Goal: Task Accomplishment & Management: Use online tool/utility

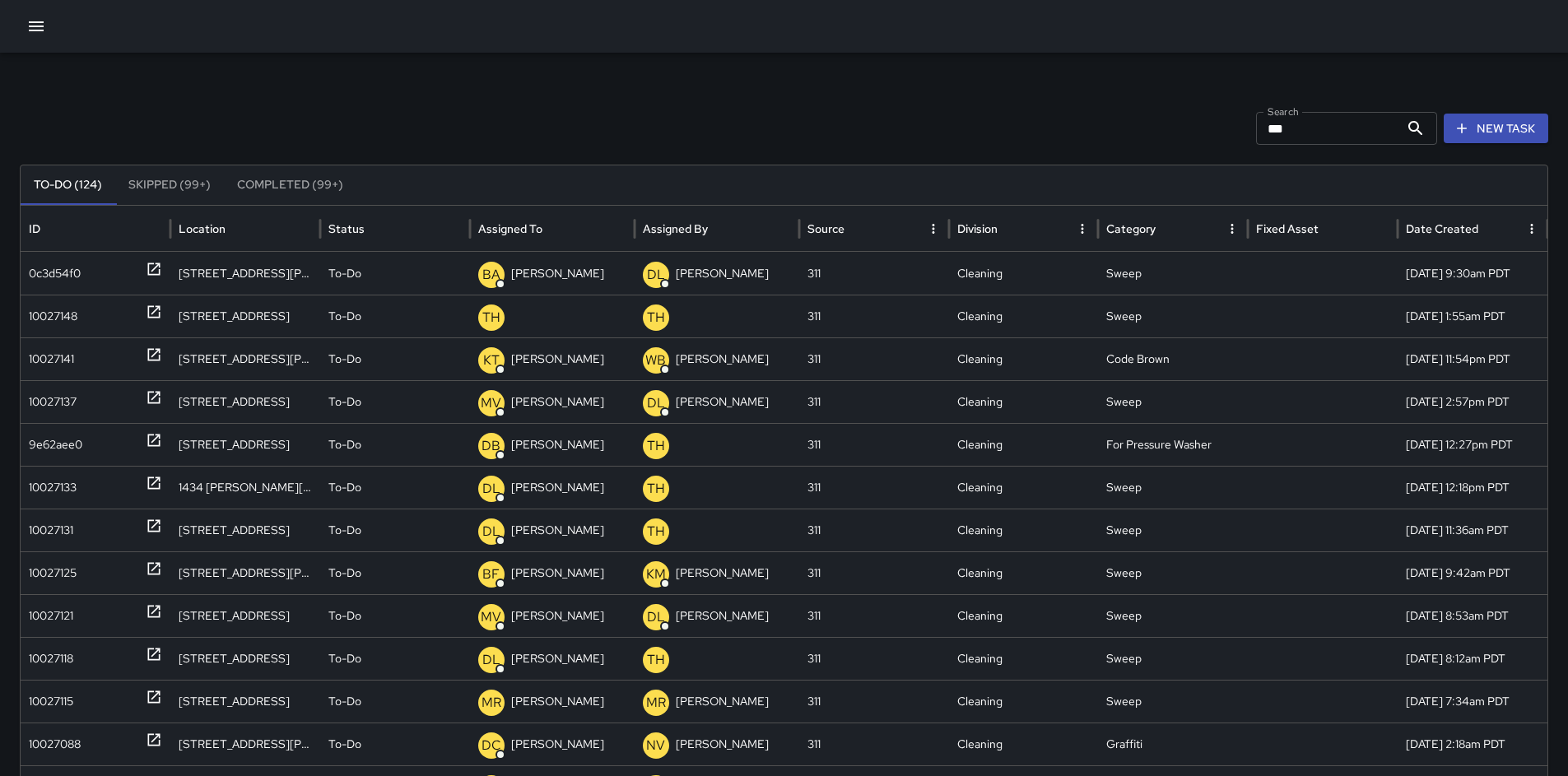
click at [1485, 136] on button "New Task" at bounding box center [1496, 129] width 105 height 30
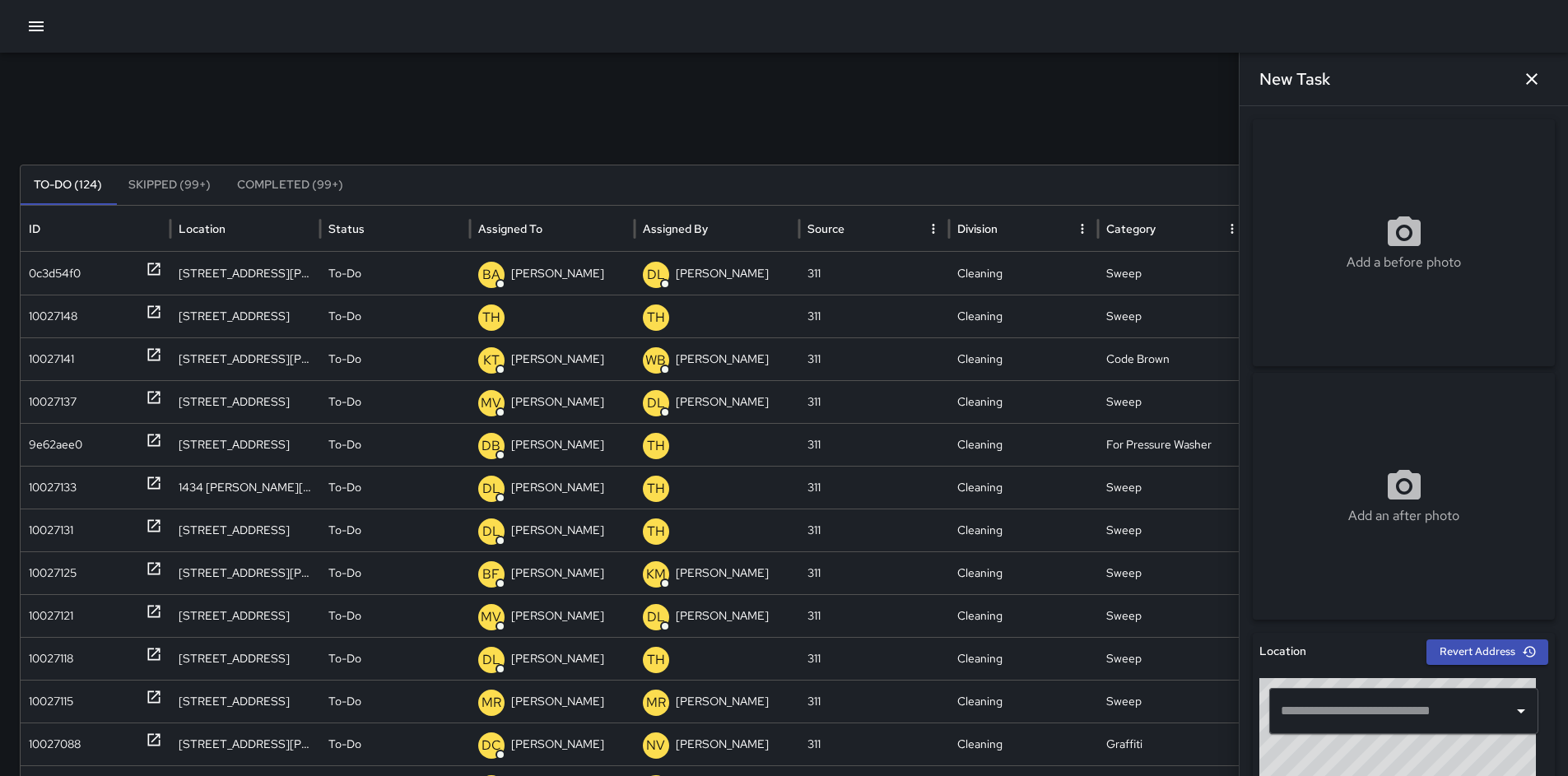
click at [1295, 706] on input "text" at bounding box center [1392, 711] width 230 height 31
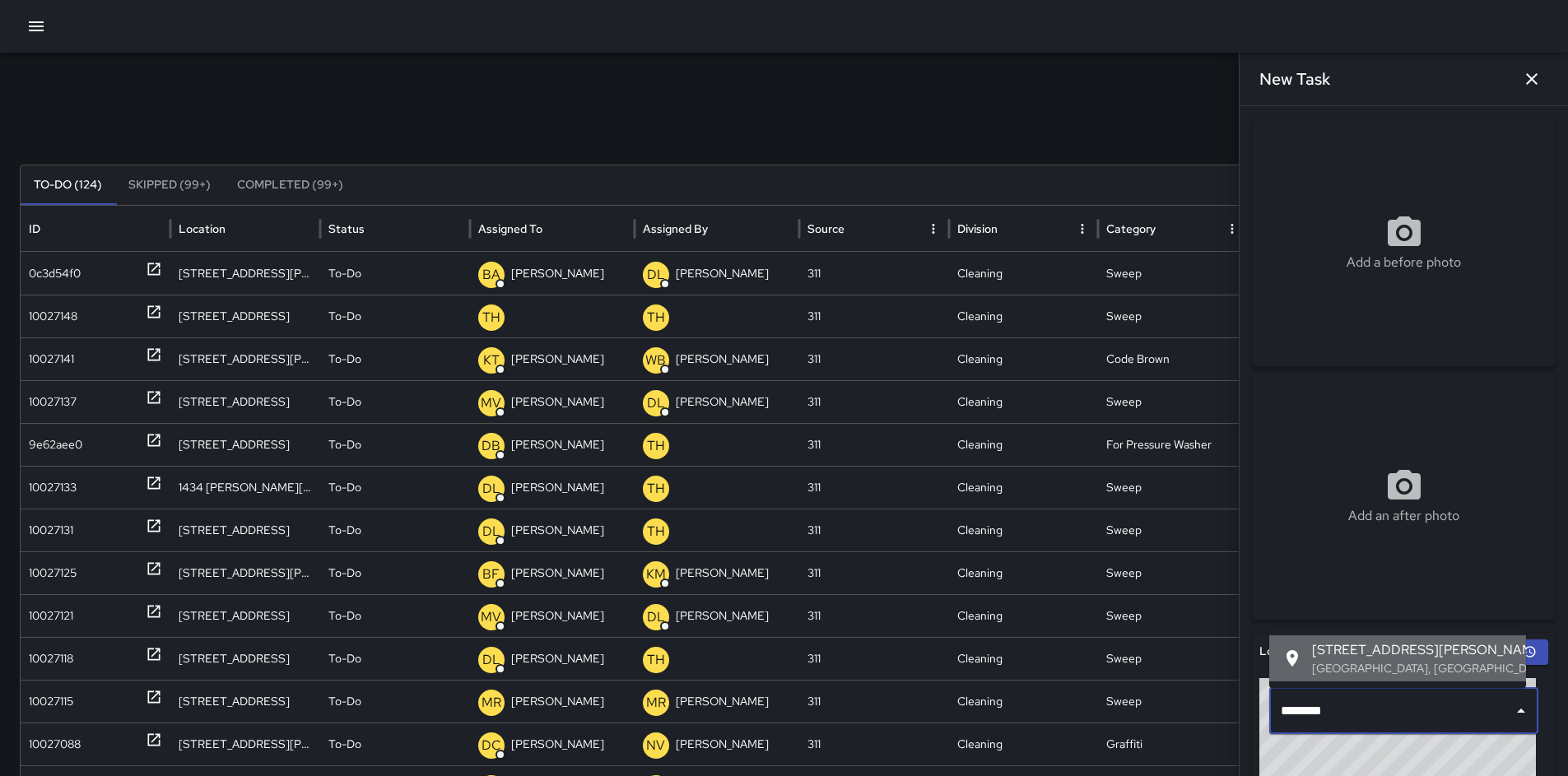
click at [1313, 657] on span "[STREET_ADDRESS][PERSON_NAME]" at bounding box center [1413, 649] width 200 height 19
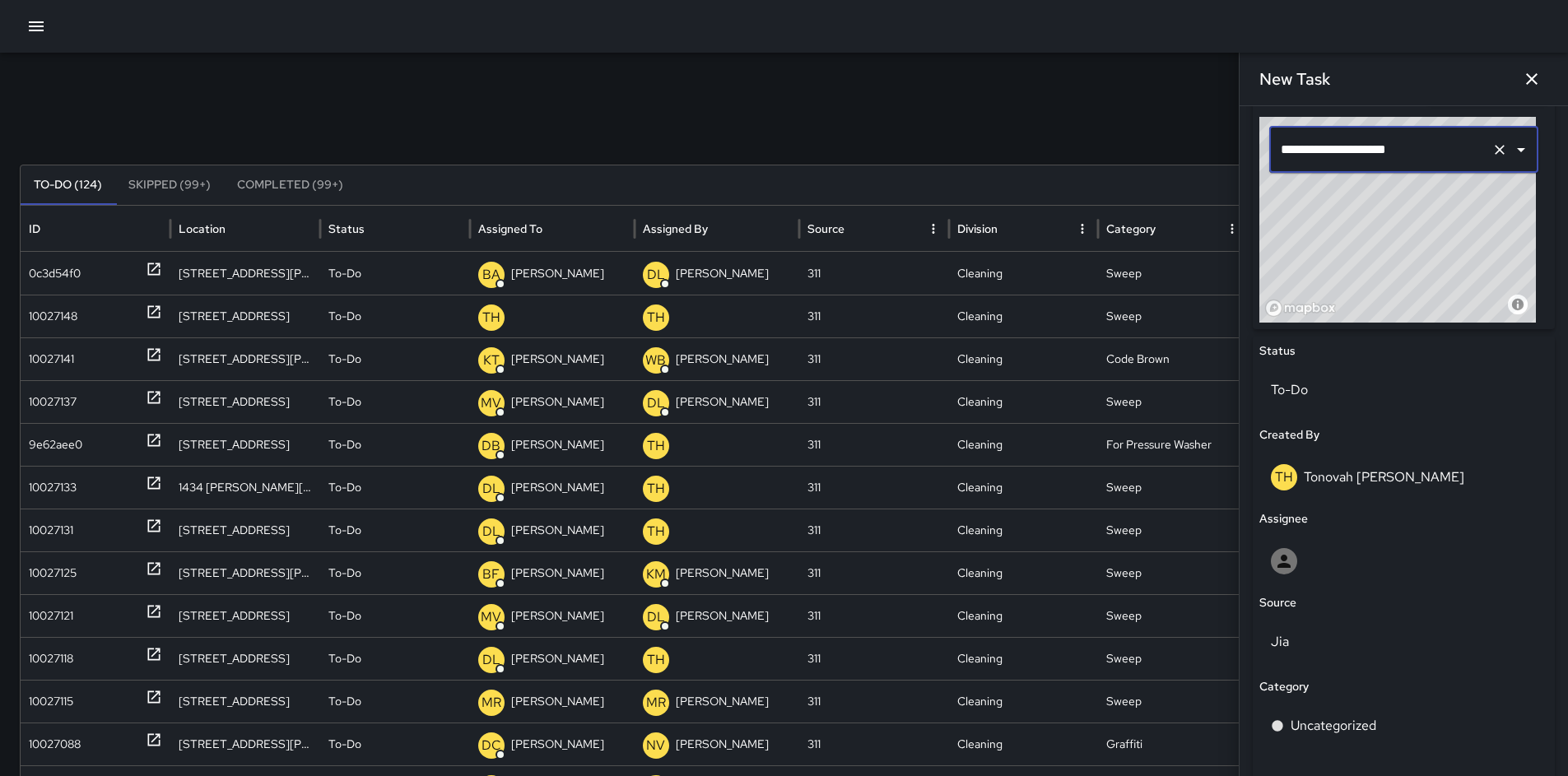
scroll to position [730, 0]
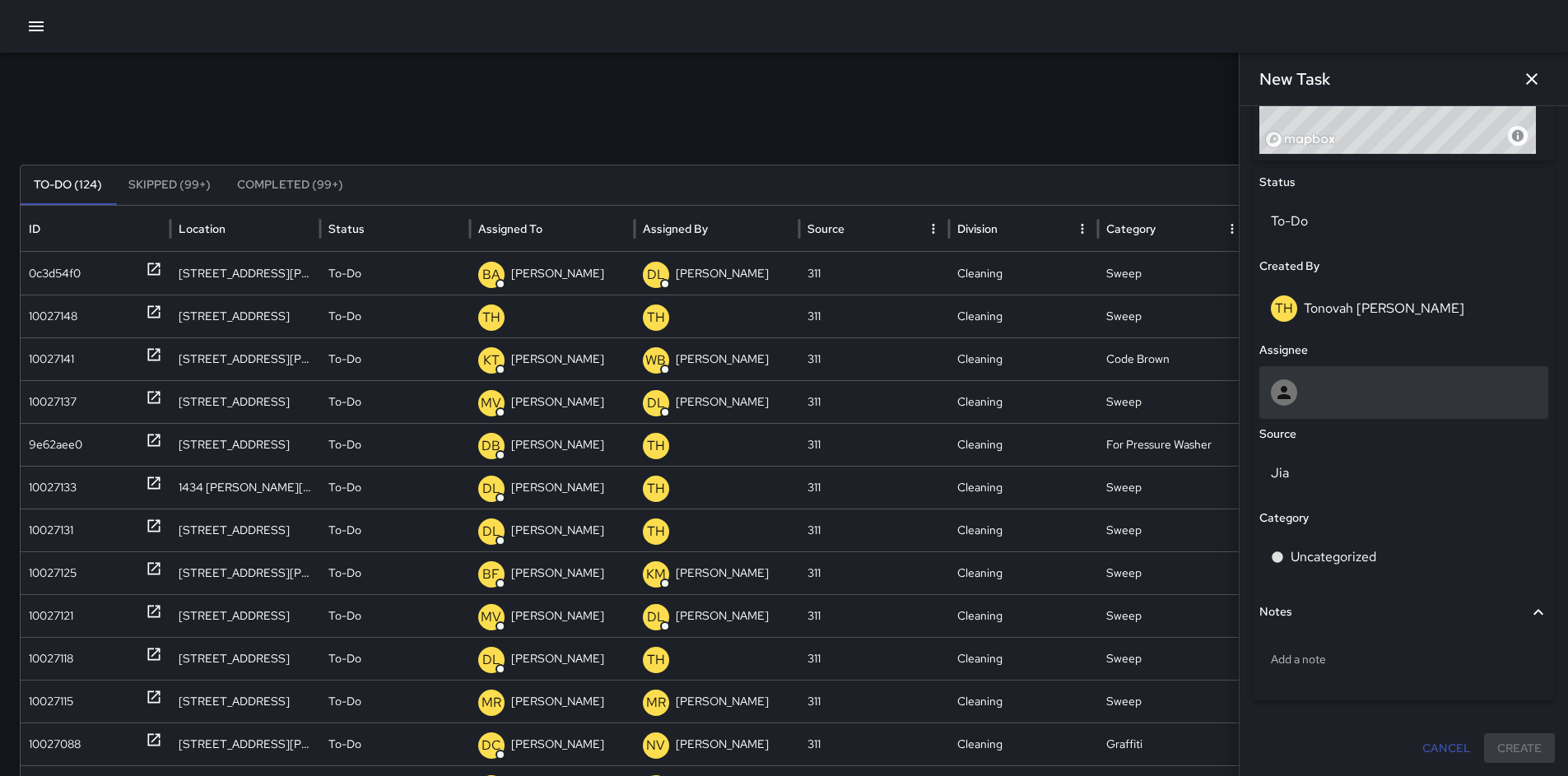
type input "**********"
click at [1309, 405] on div at bounding box center [1403, 393] width 266 height 27
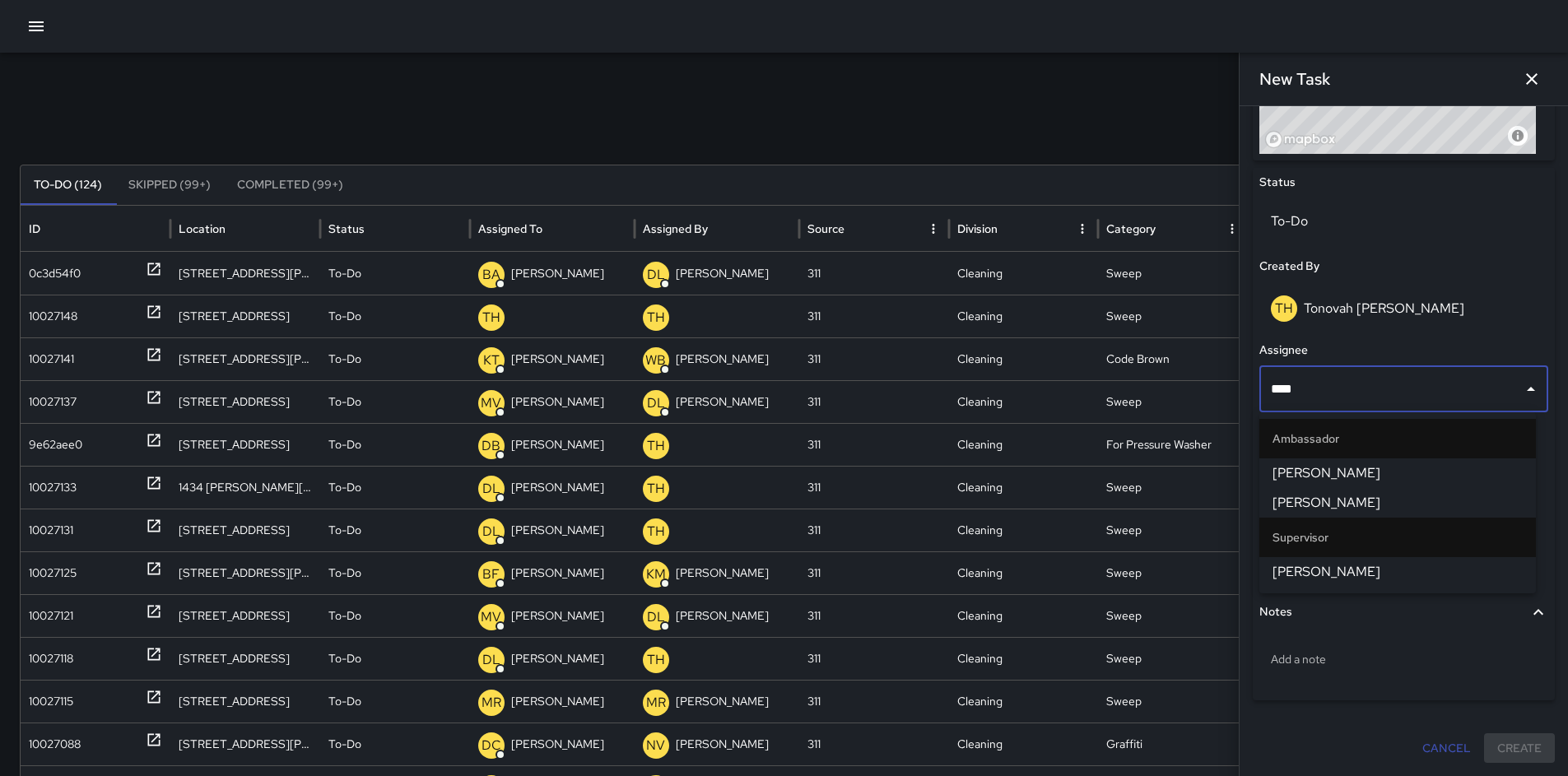
type input "*****"
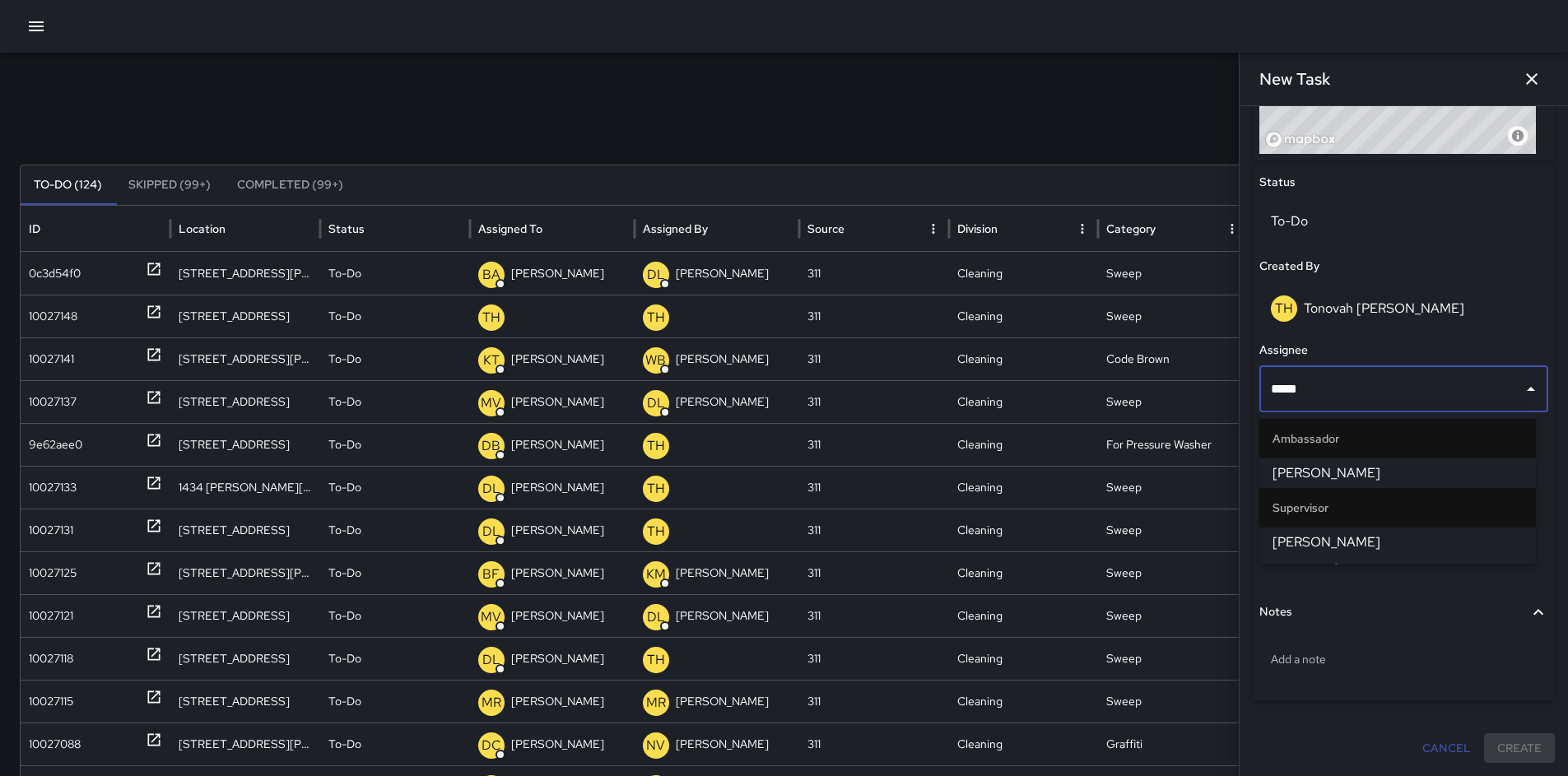
click at [1302, 530] on li "[PERSON_NAME]" at bounding box center [1398, 542] width 277 height 29
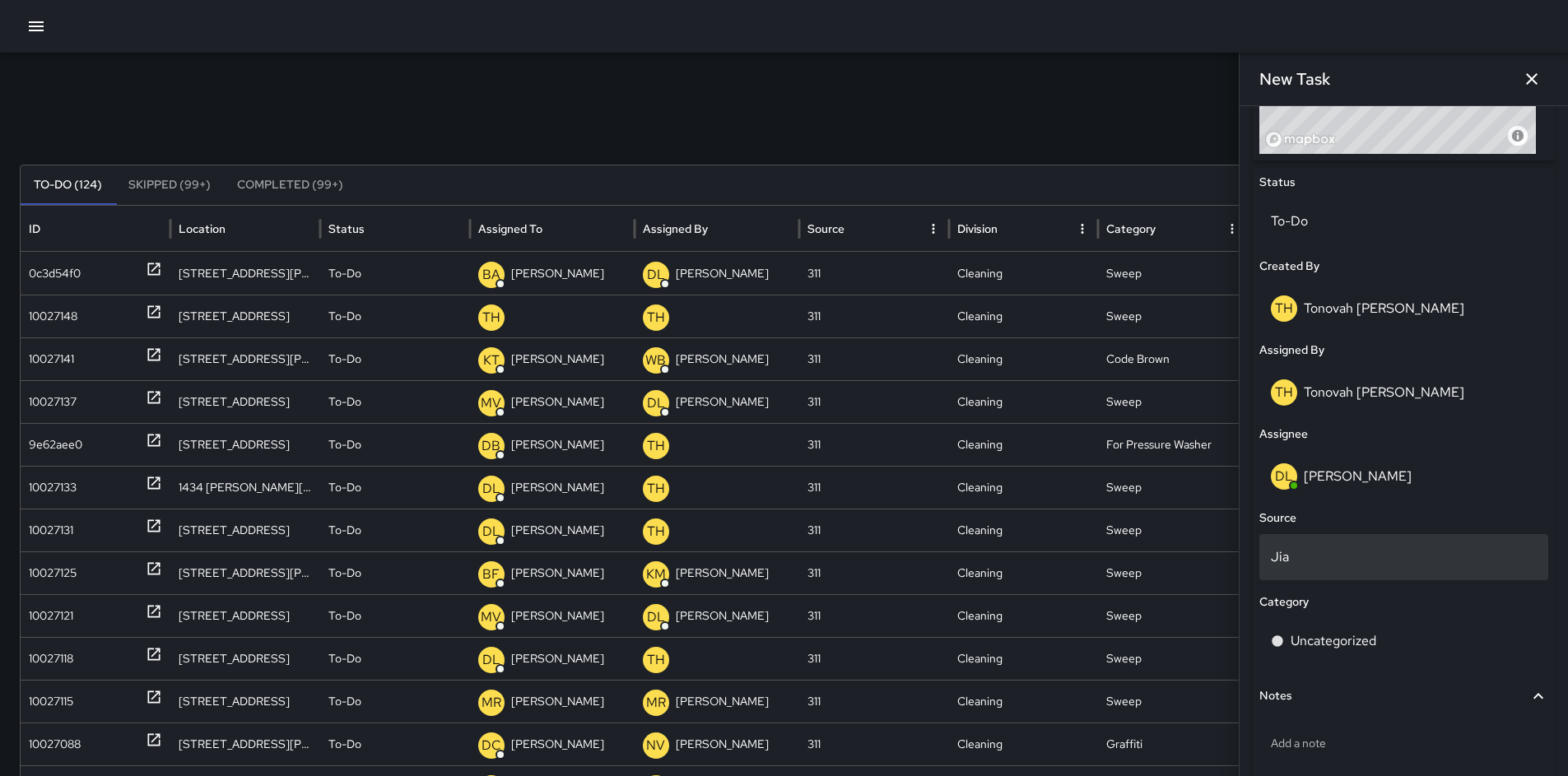
click at [1282, 558] on p "Jia" at bounding box center [1403, 556] width 266 height 19
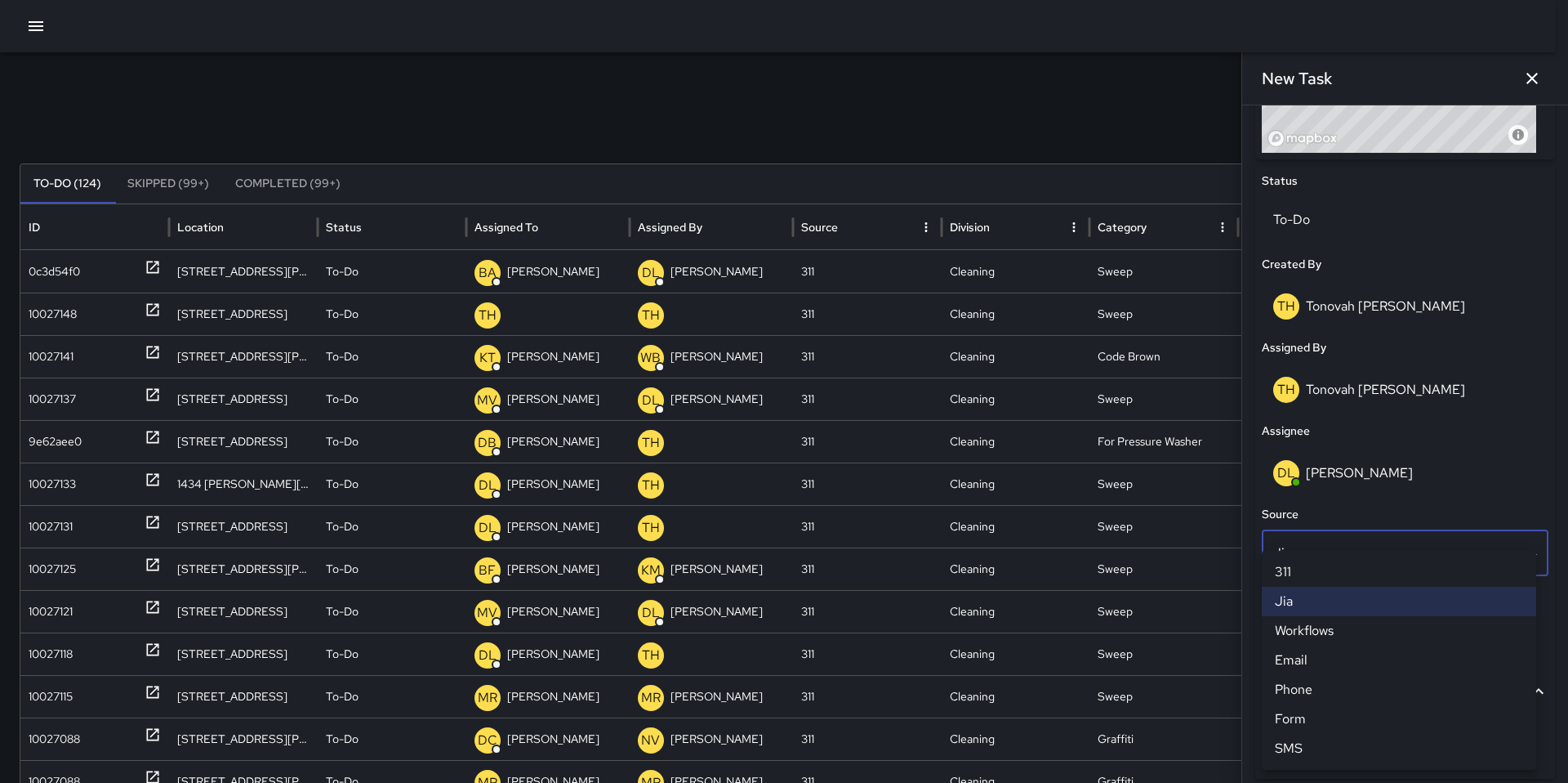
click at [1325, 659] on li "Email" at bounding box center [1398, 660] width 275 height 29
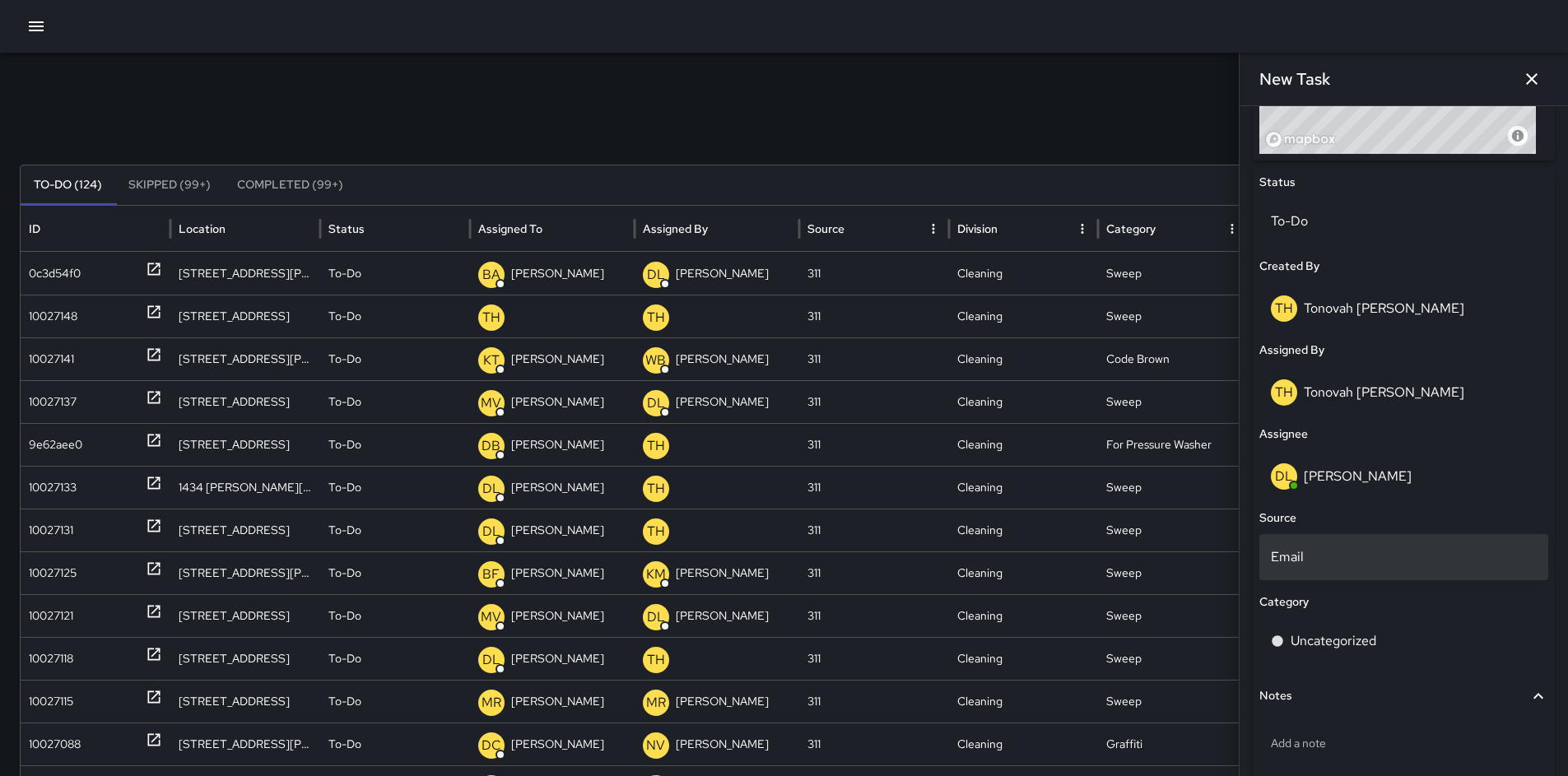
click at [1327, 548] on p "Email" at bounding box center [1403, 556] width 266 height 19
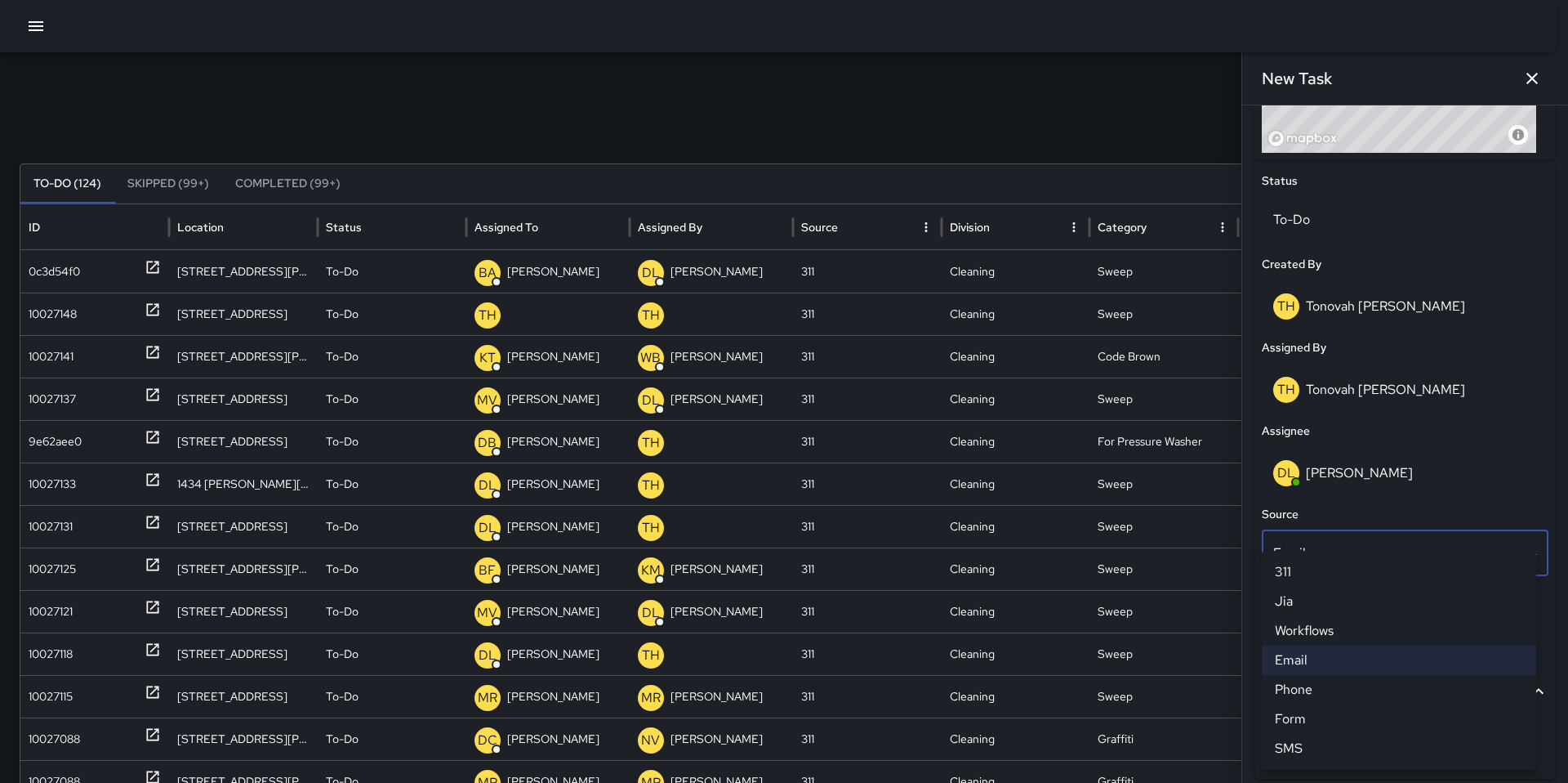
click at [1312, 581] on li "311" at bounding box center [1398, 572] width 275 height 29
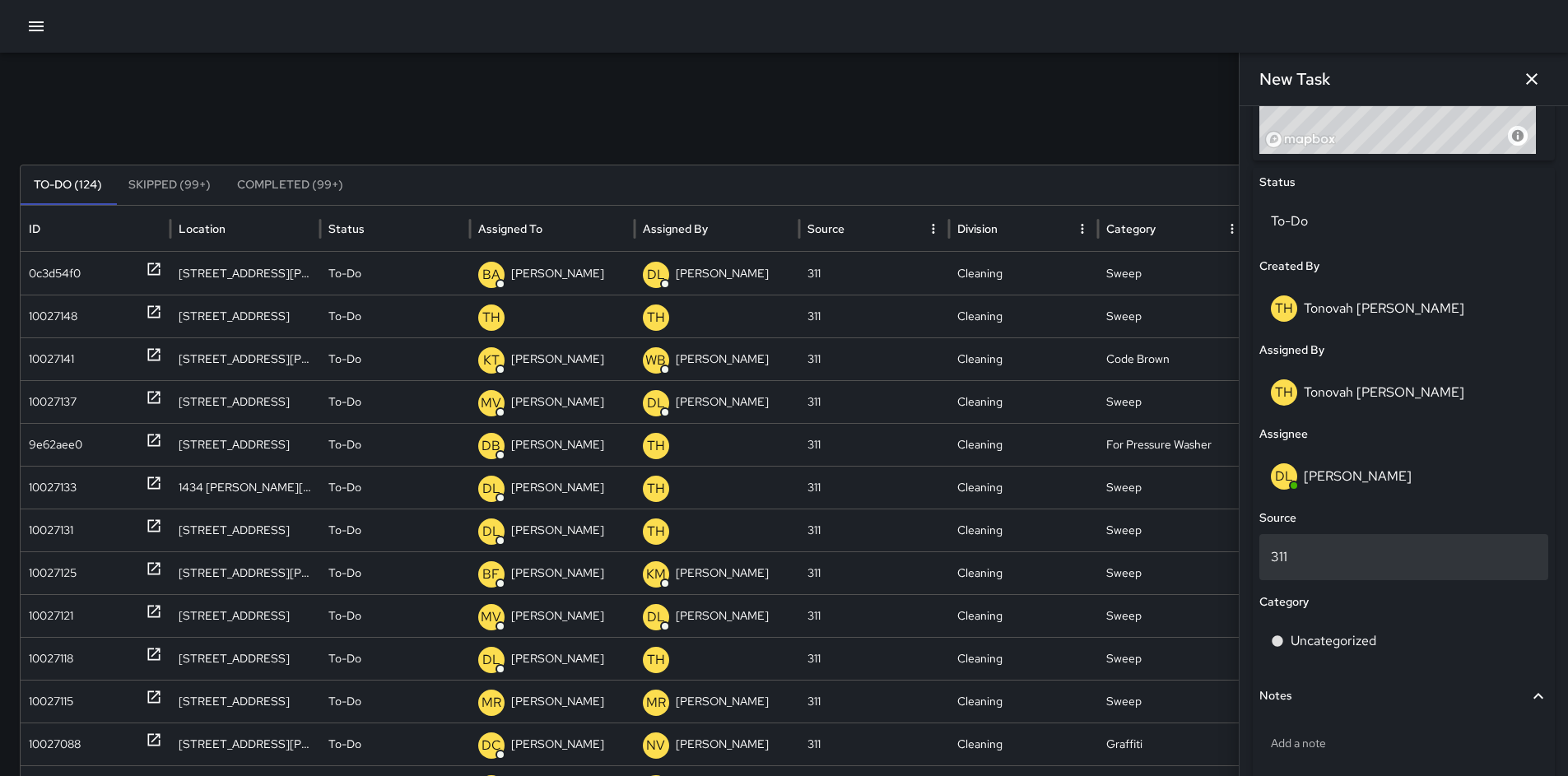
click at [1310, 553] on p "311" at bounding box center [1403, 556] width 266 height 19
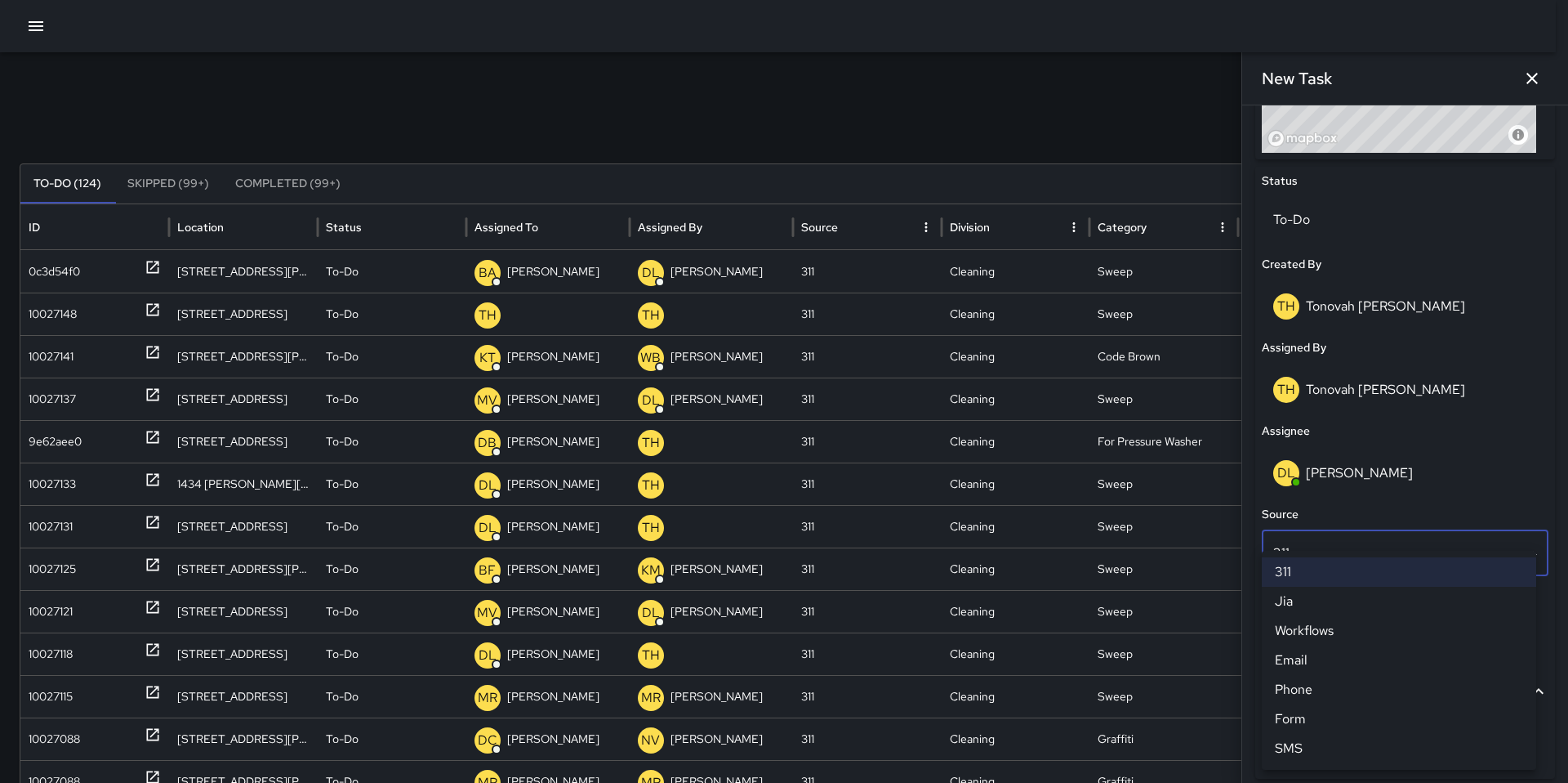
click at [1314, 687] on li "Phone" at bounding box center [1398, 689] width 275 height 29
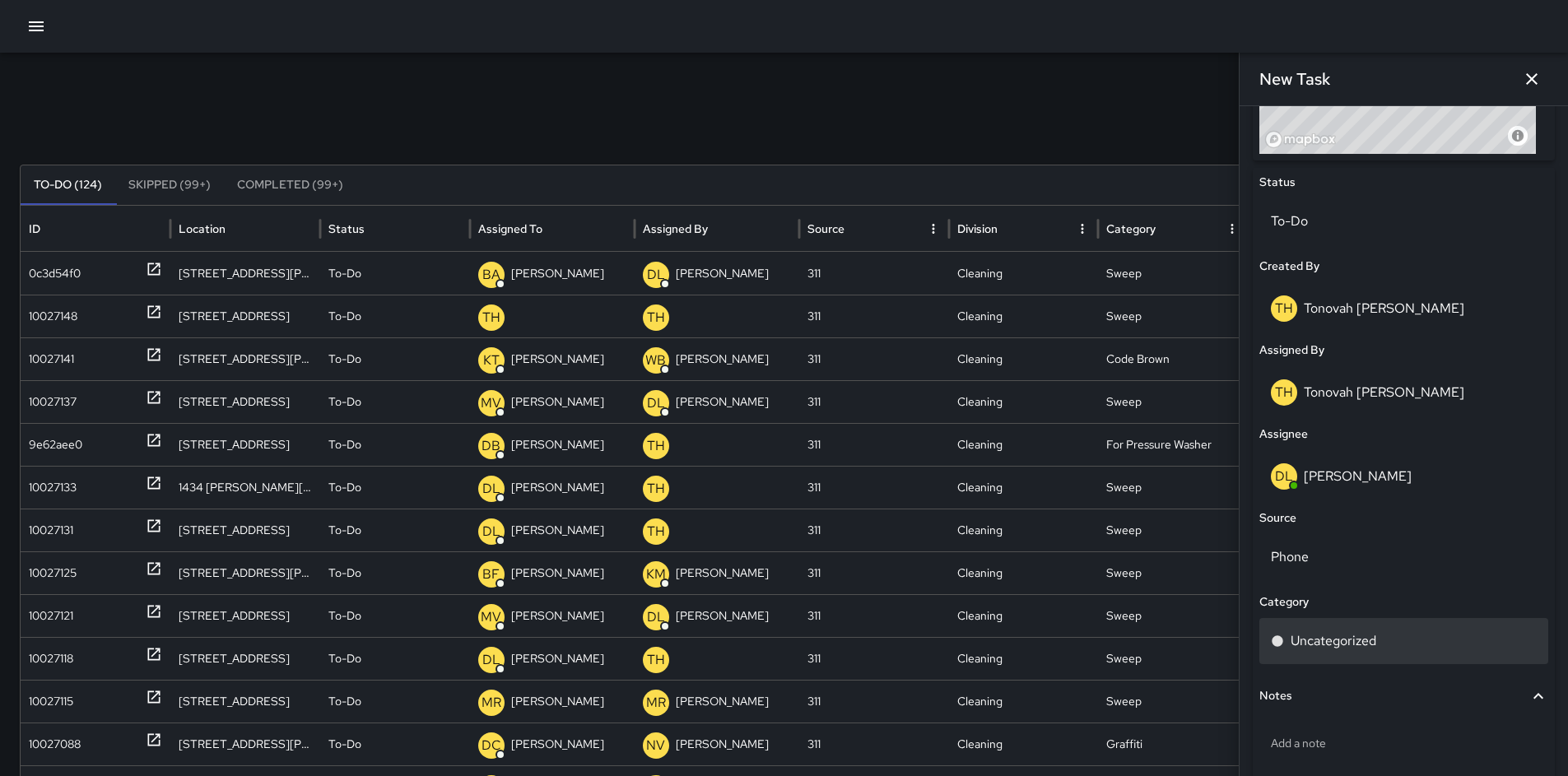
click at [1329, 632] on p "Uncategorized" at bounding box center [1333, 641] width 86 height 19
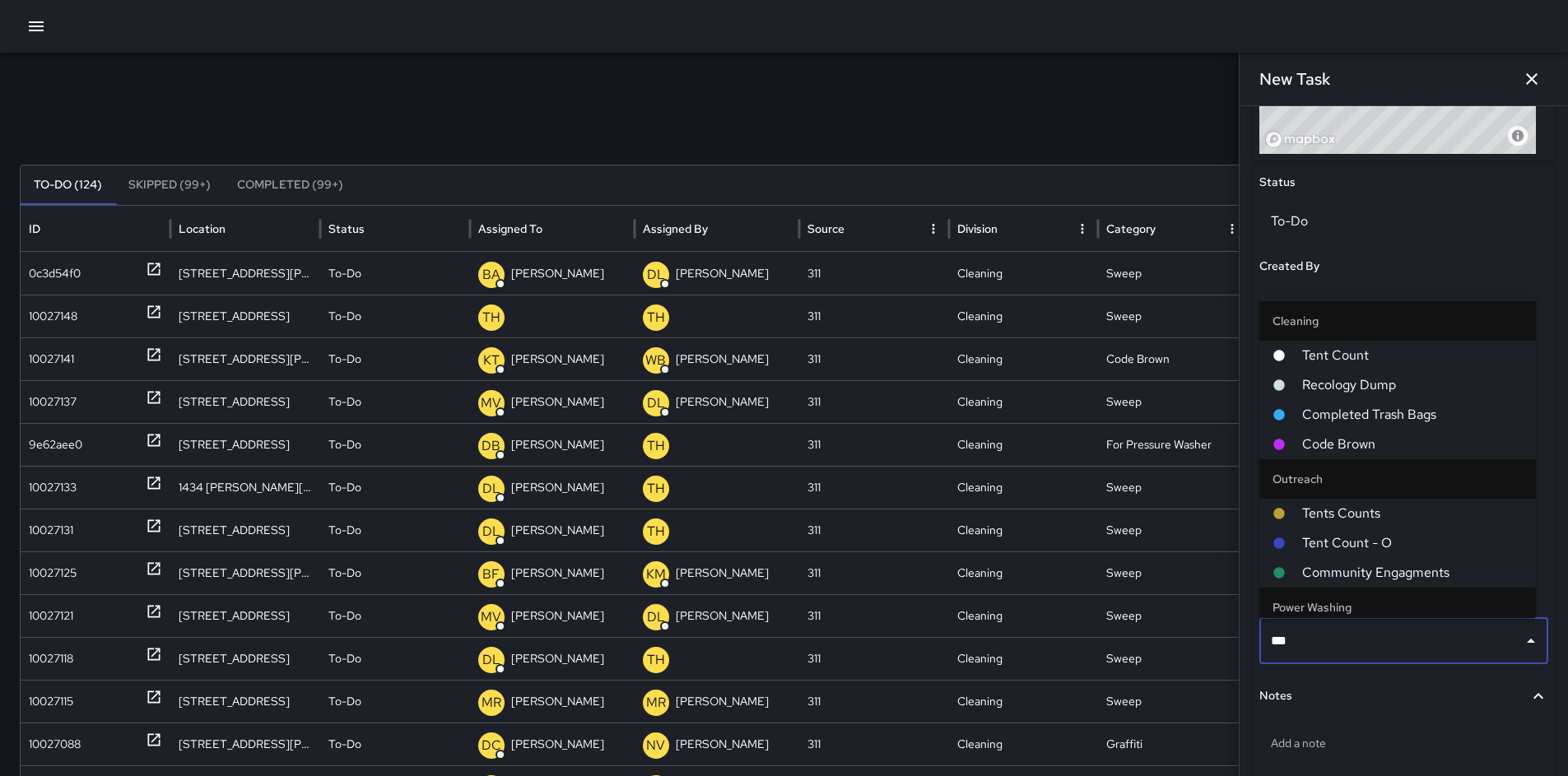
type input "****"
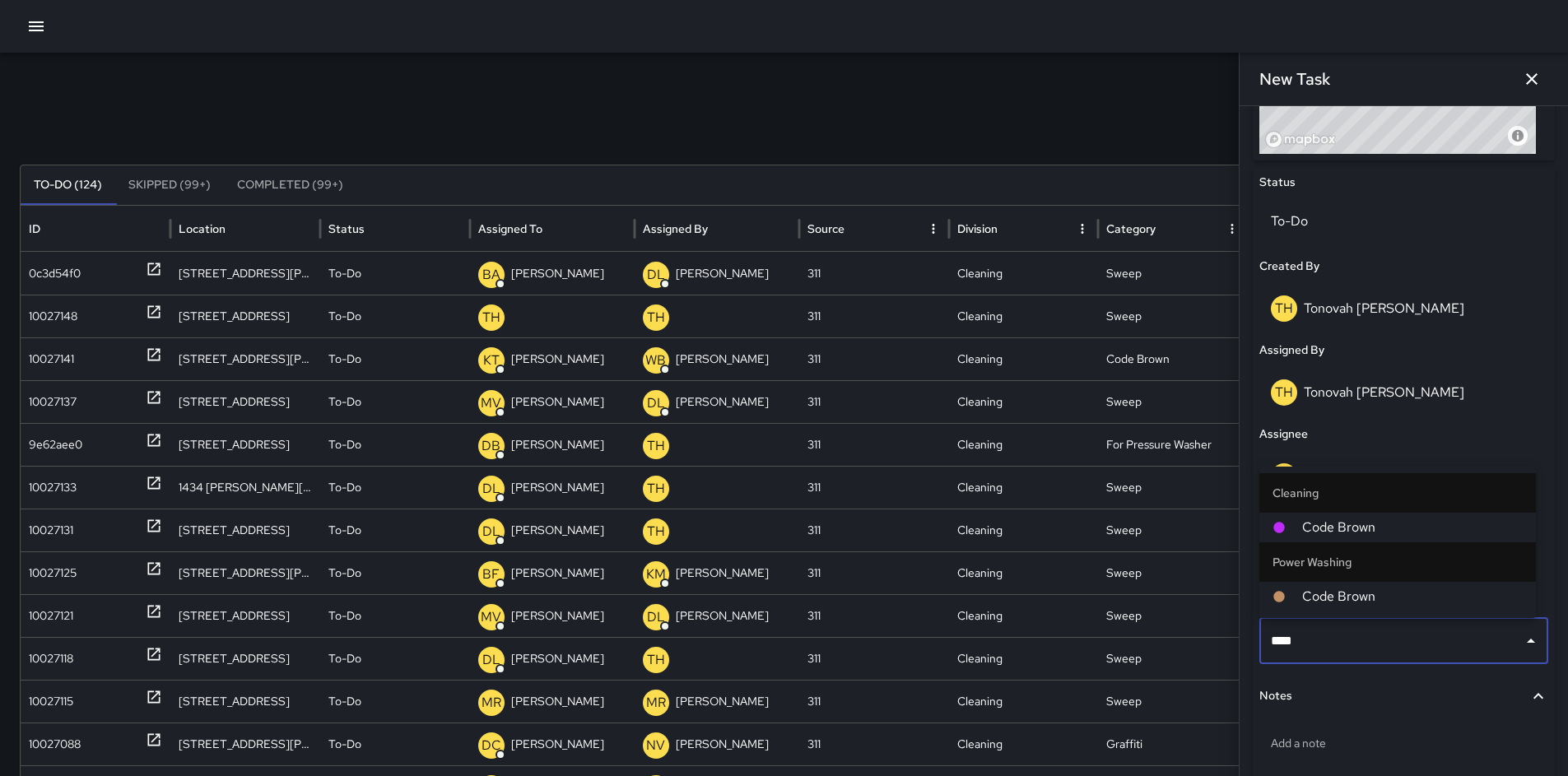
click at [1336, 538] on li "Code Brown" at bounding box center [1398, 528] width 277 height 29
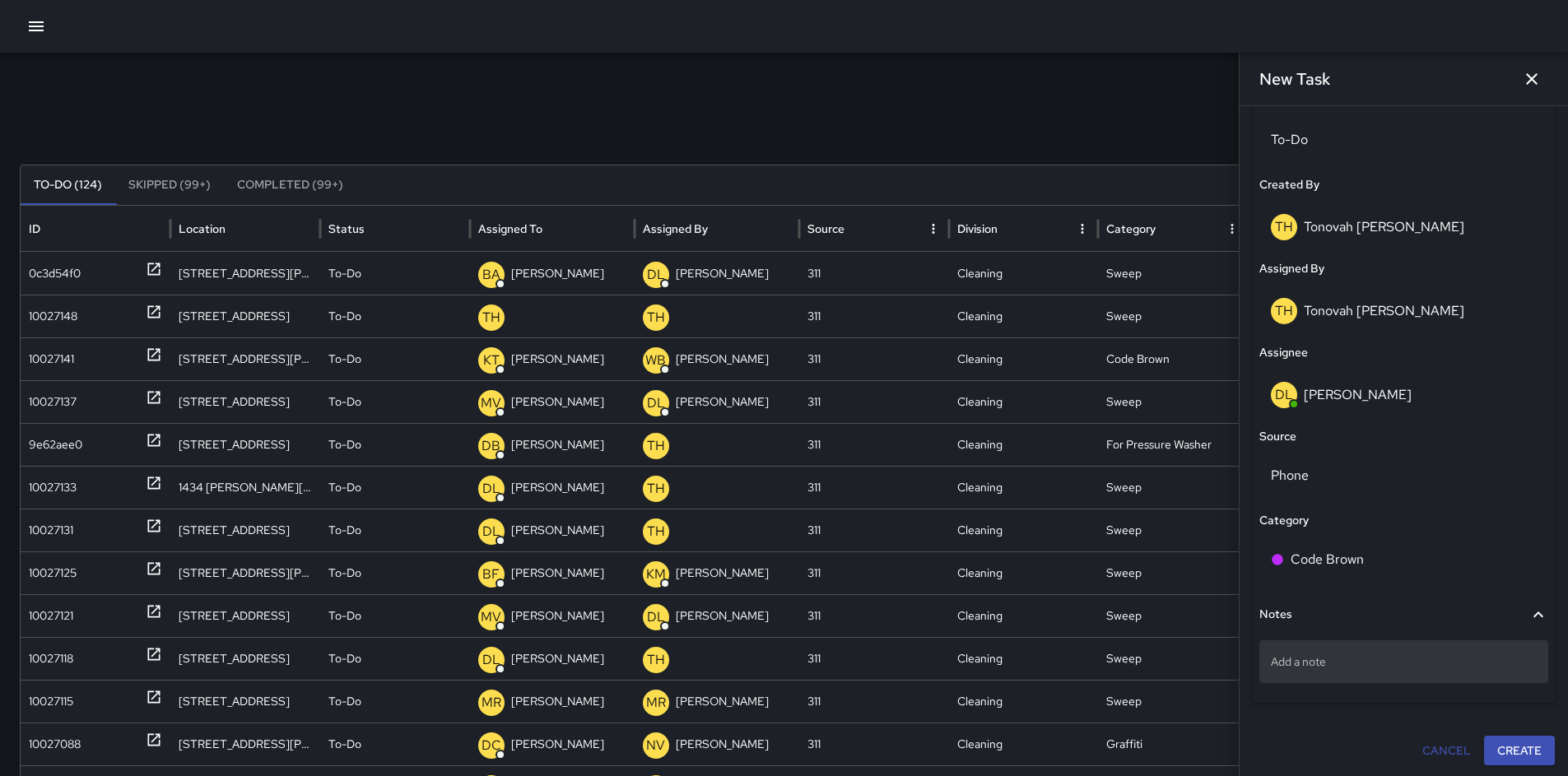
scroll to position [814, 0]
click at [1512, 754] on button "Create" at bounding box center [1519, 748] width 71 height 30
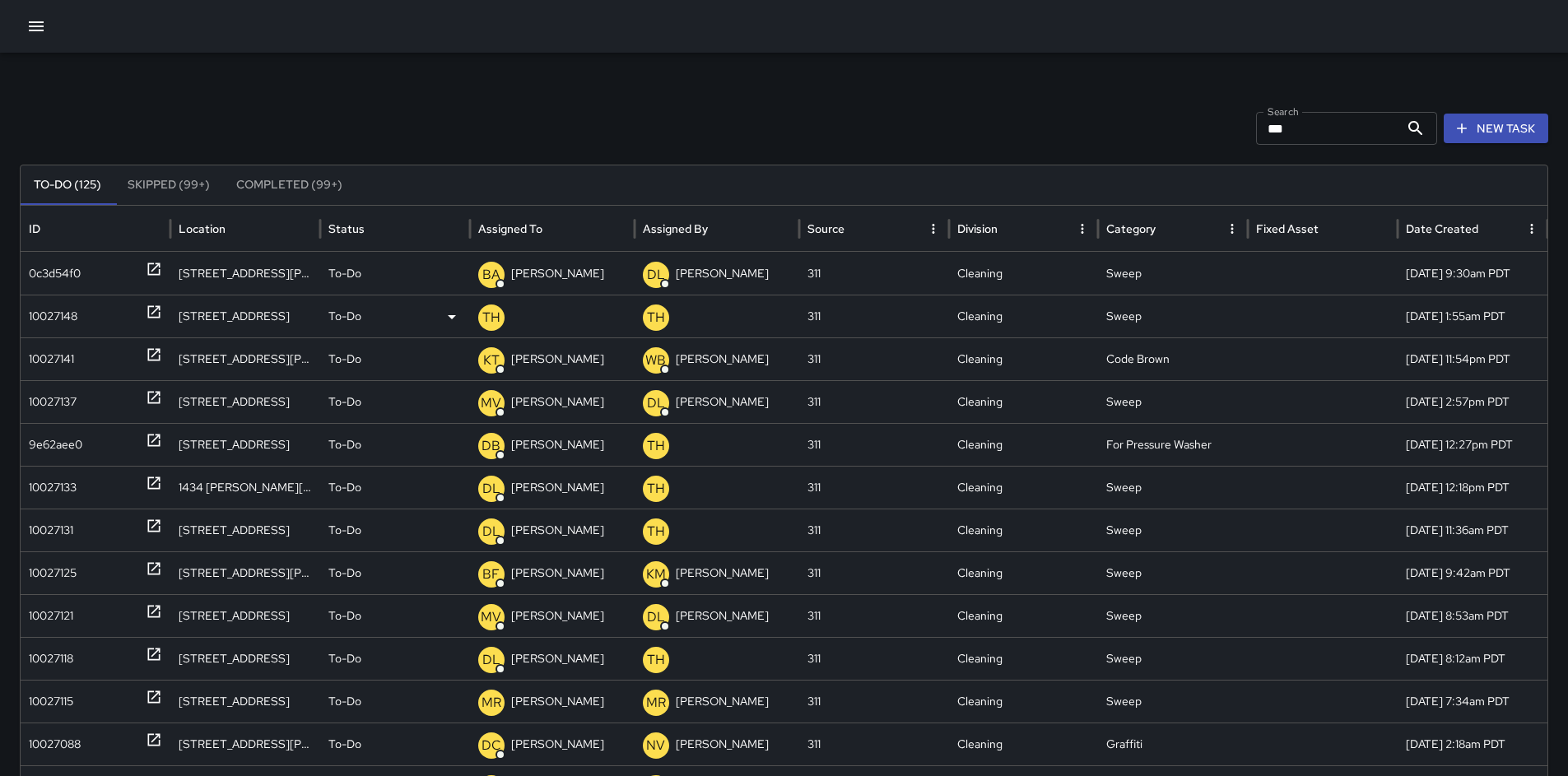
click at [47, 310] on div "10027148" at bounding box center [52, 316] width 49 height 42
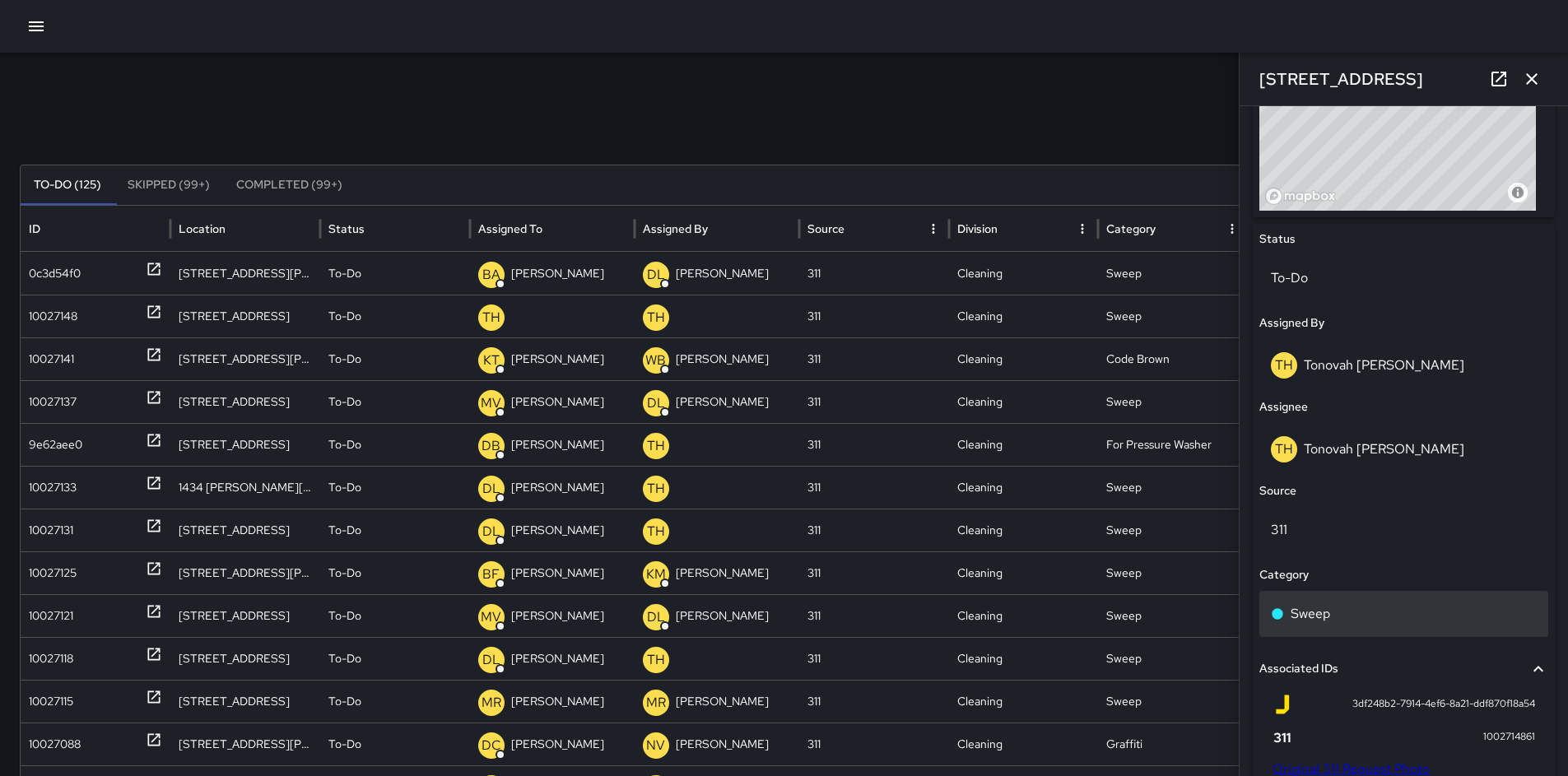
scroll to position [712, 0]
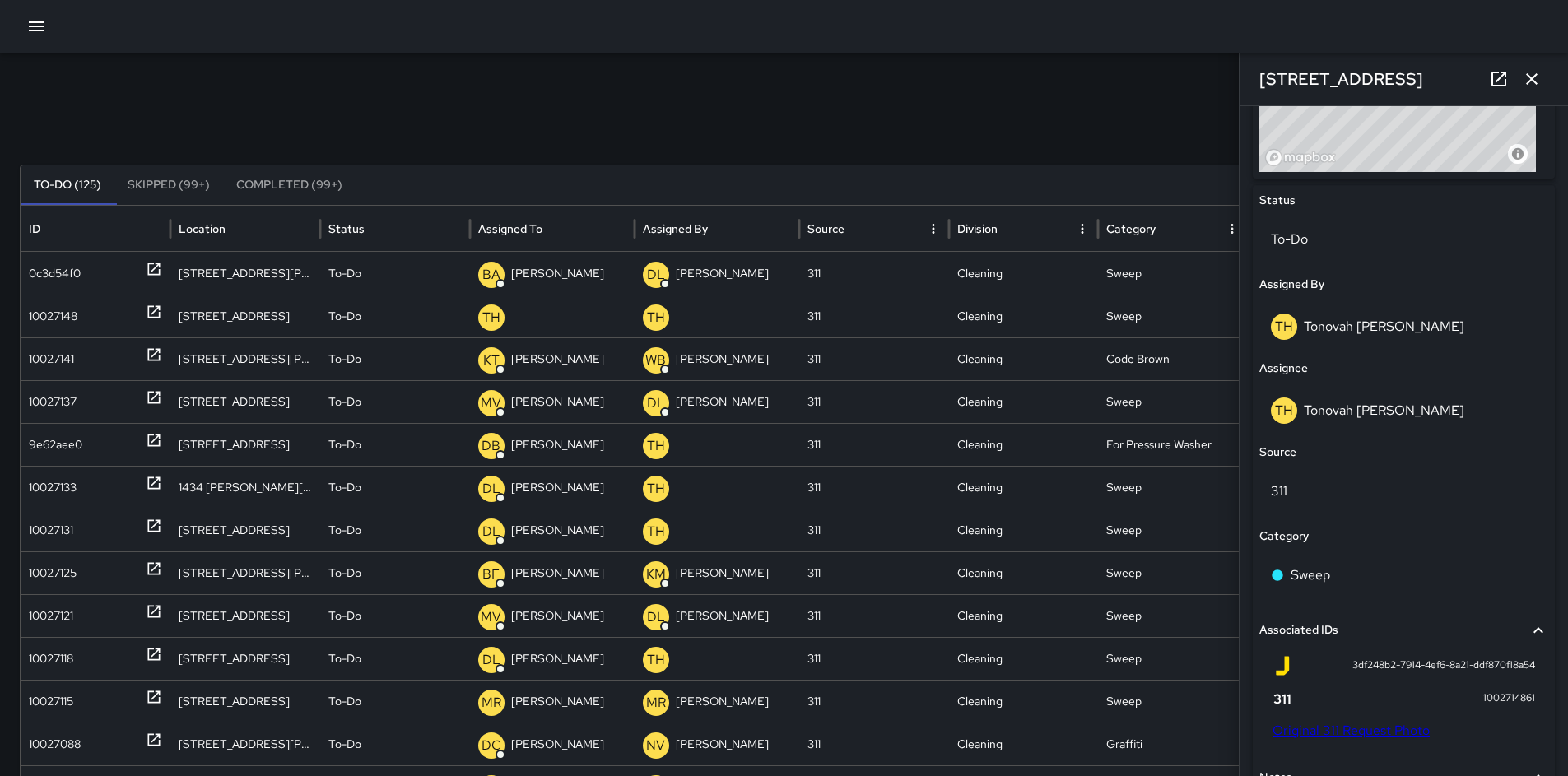
click at [1538, 85] on icon "button" at bounding box center [1531, 78] width 19 height 19
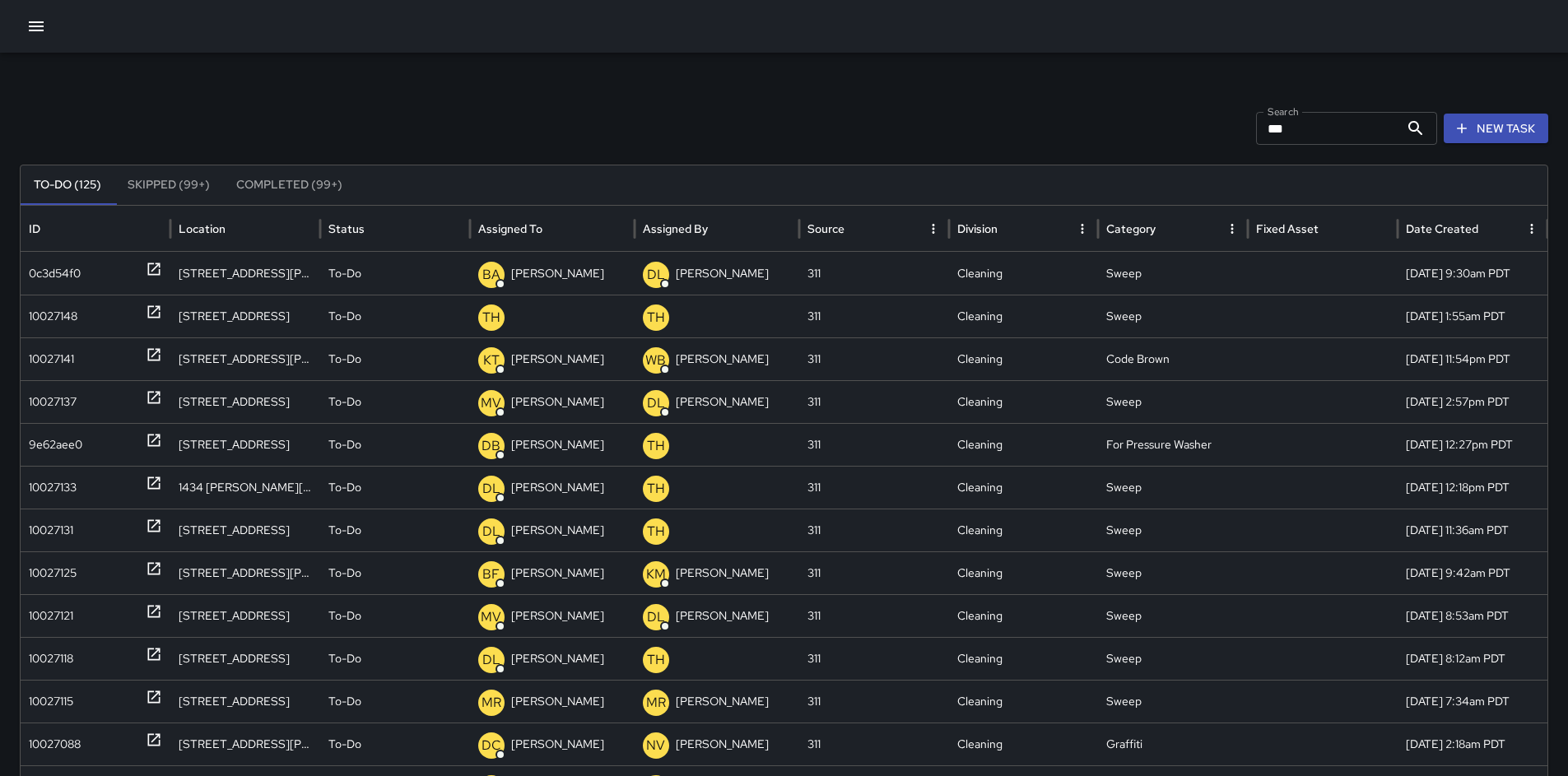
click at [894, 94] on div "Search *** Search New Task To-Do (125) Skipped (99+) Completed (99+) ID Locatio…" at bounding box center [784, 519] width 1568 height 934
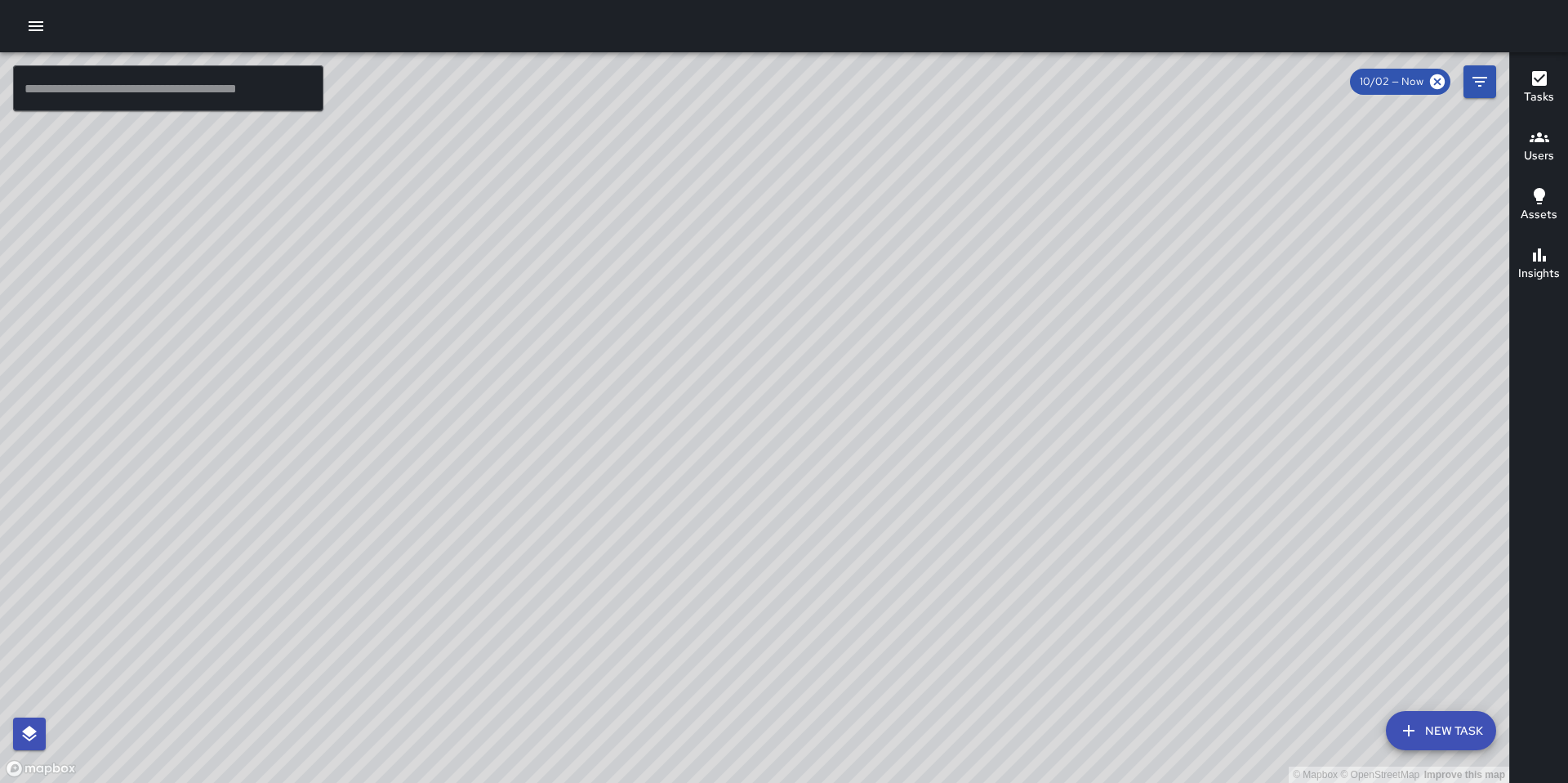
click at [42, 21] on icon "button" at bounding box center [36, 26] width 15 height 10
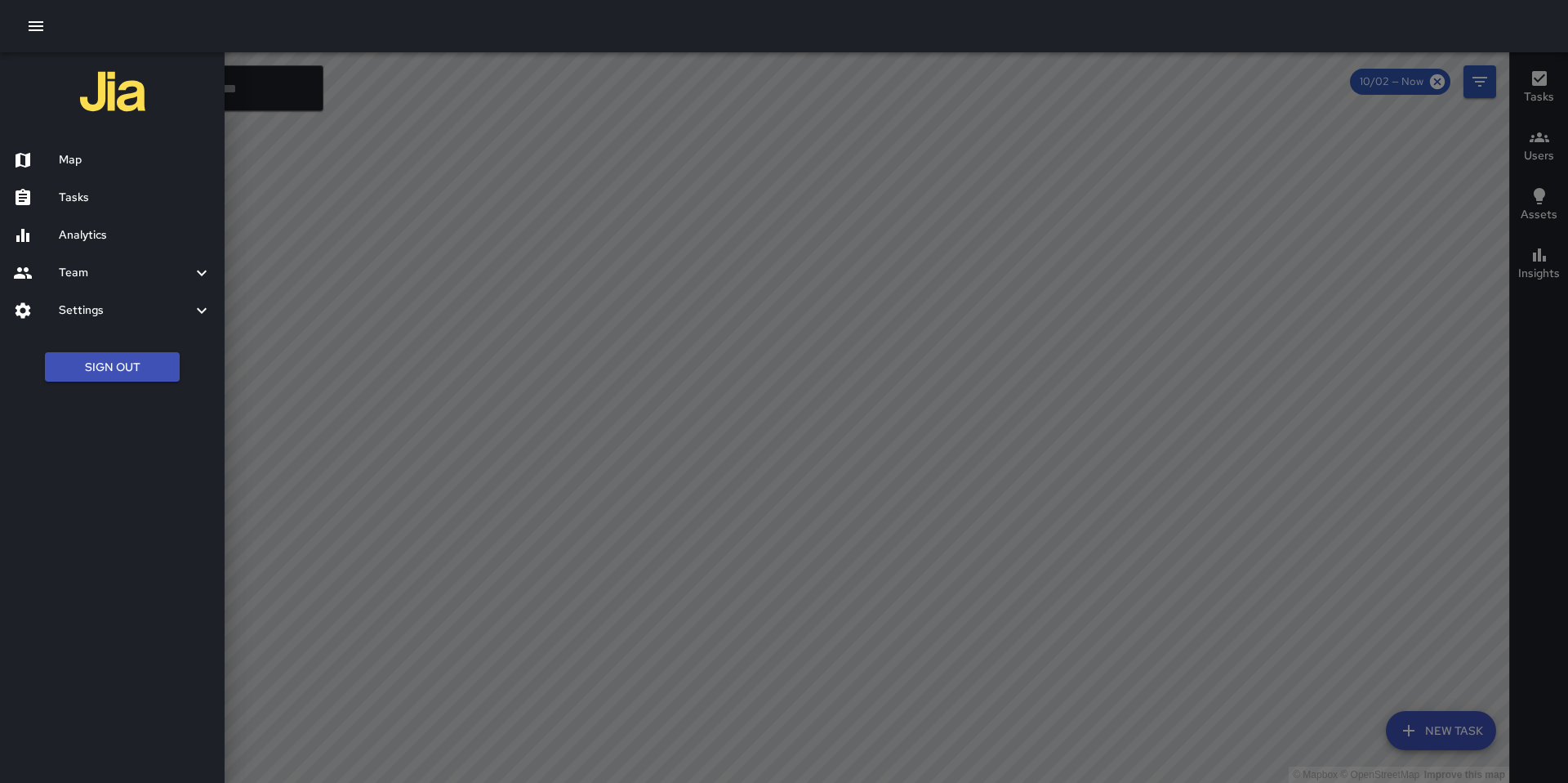
click at [66, 208] on div "Tasks" at bounding box center [112, 197] width 224 height 37
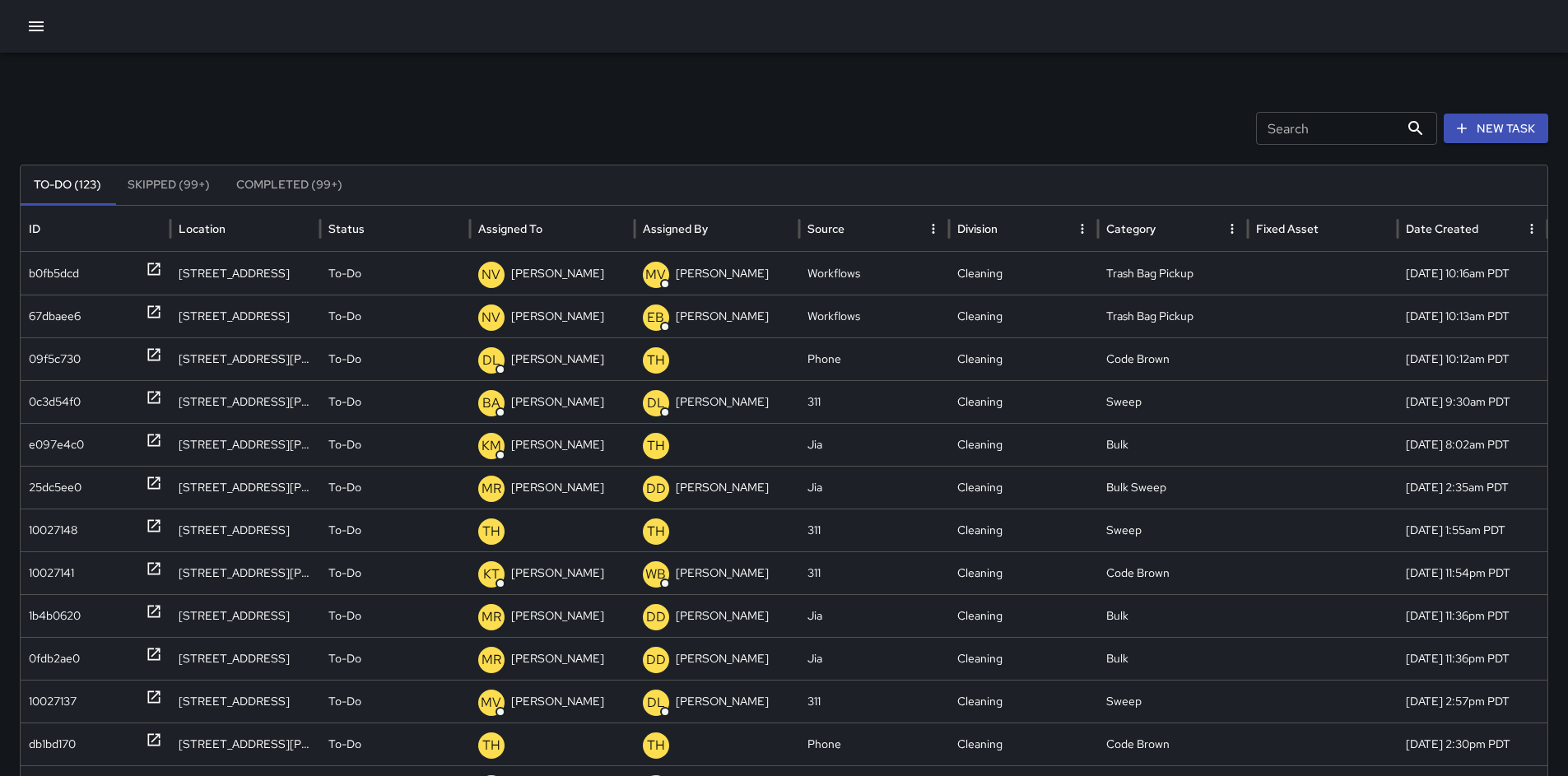
click at [1289, 112] on div "Search Search New Task To-Do (123) Skipped (99+) Completed (99+) ID Location St…" at bounding box center [784, 519] width 1568 height 934
